Goal: Transaction & Acquisition: Subscribe to service/newsletter

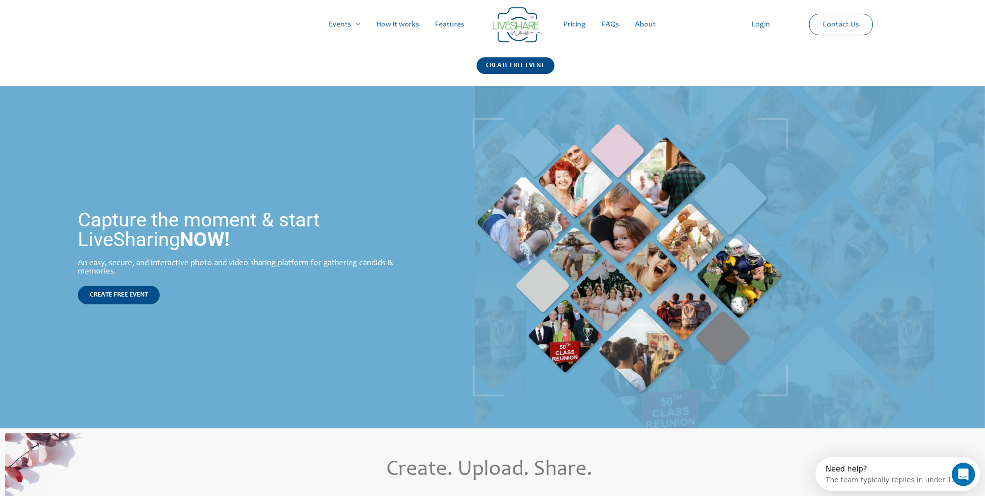
click at [575, 21] on link "Pricing" at bounding box center [575, 24] width 38 height 31
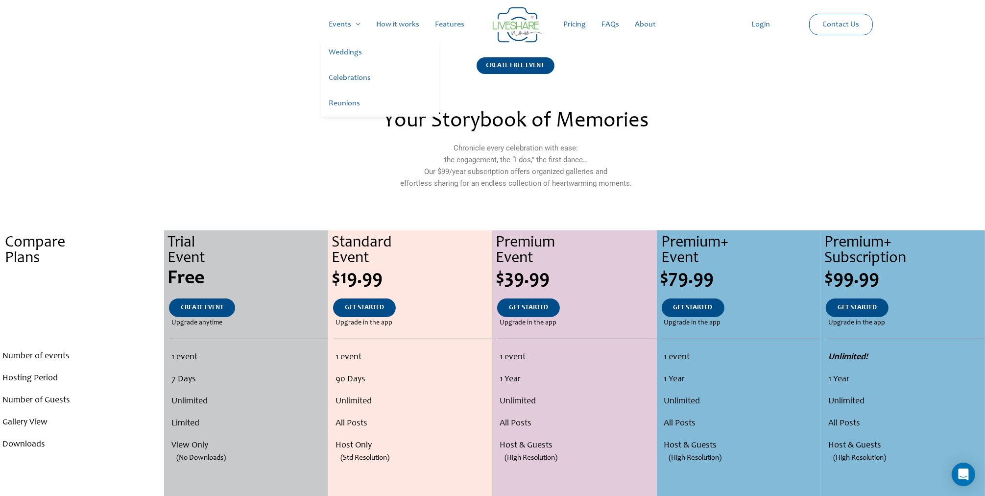
click at [351, 79] on link "Celebrations" at bounding box center [380, 78] width 118 height 25
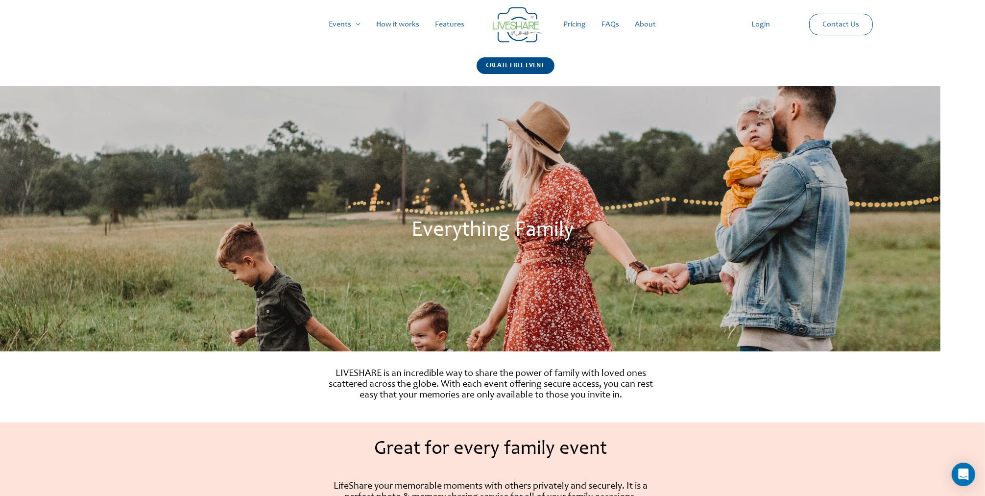
click at [578, 27] on link "Pricing" at bounding box center [575, 24] width 38 height 31
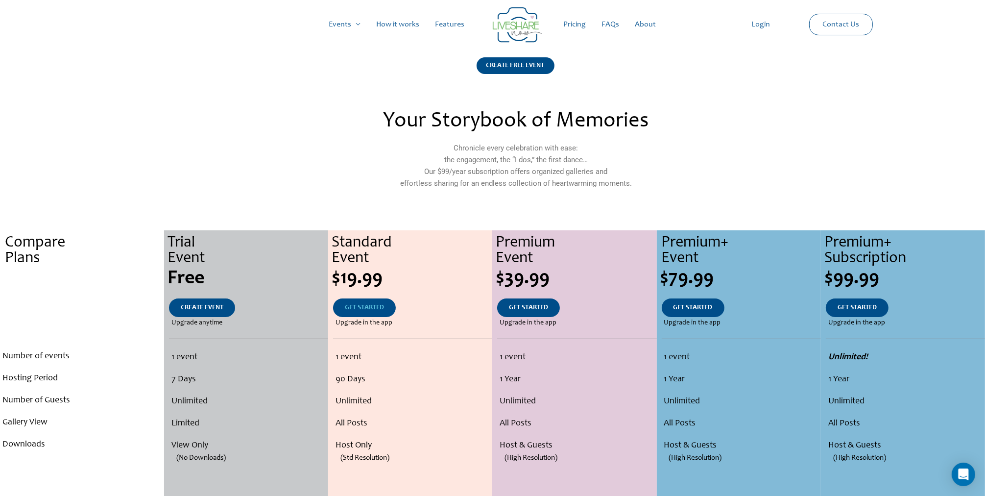
click at [372, 308] on span "GET STARTED" at bounding box center [364, 307] width 39 height 7
